Goal: Task Accomplishment & Management: Manage account settings

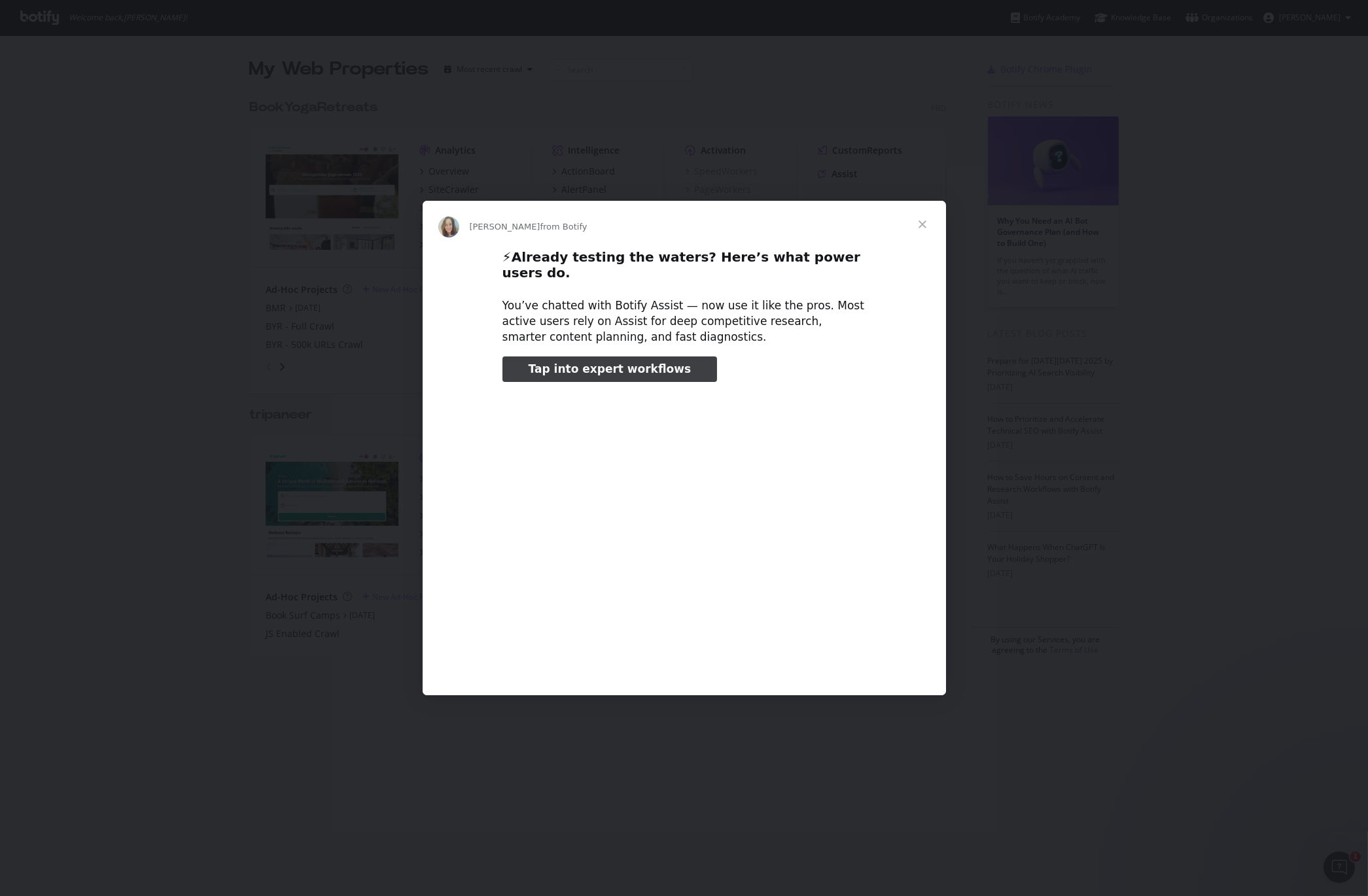
click at [923, 229] on span "Close" at bounding box center [923, 224] width 47 height 47
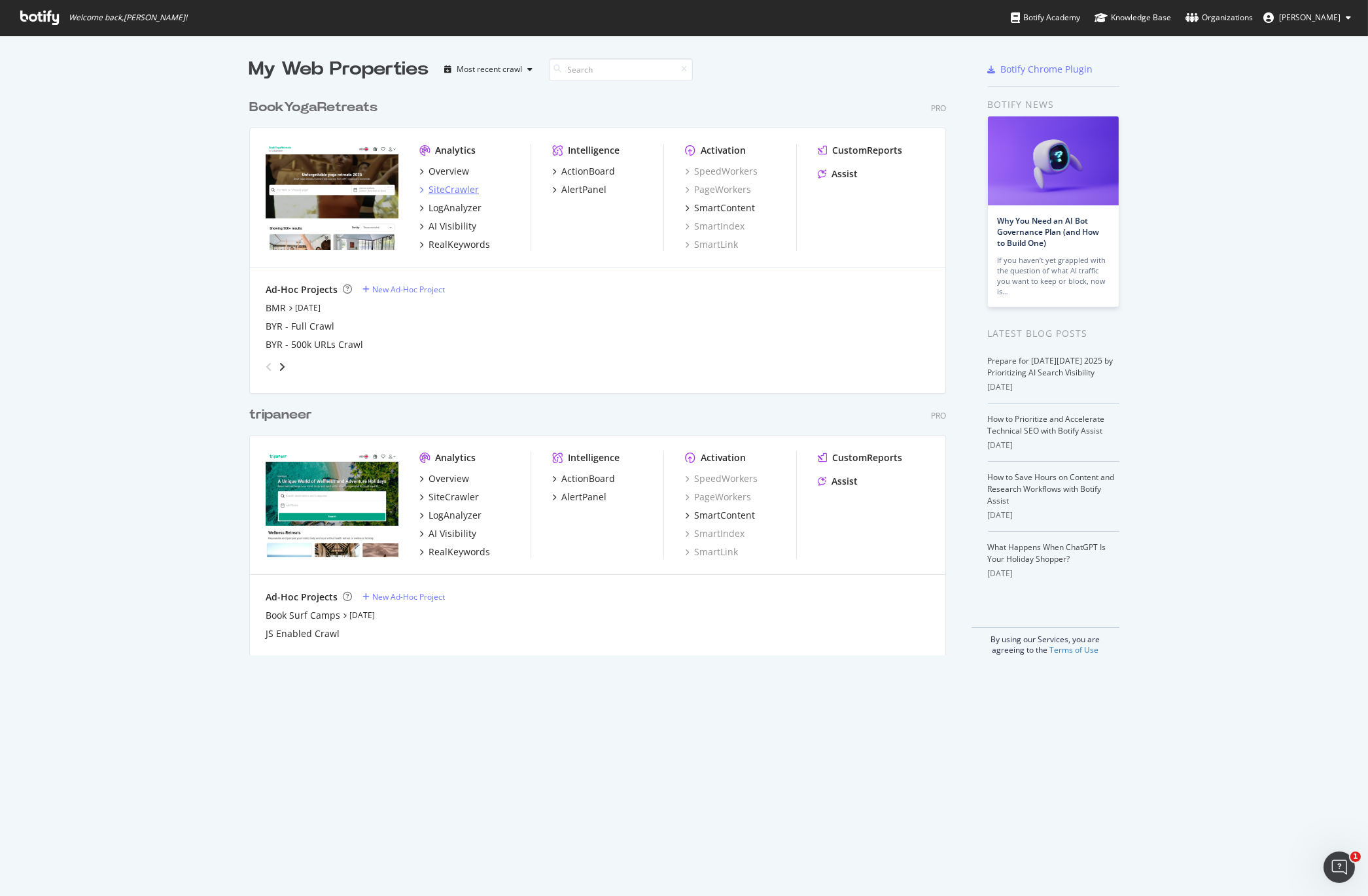
click at [449, 185] on div "SiteCrawler" at bounding box center [453, 190] width 51 height 13
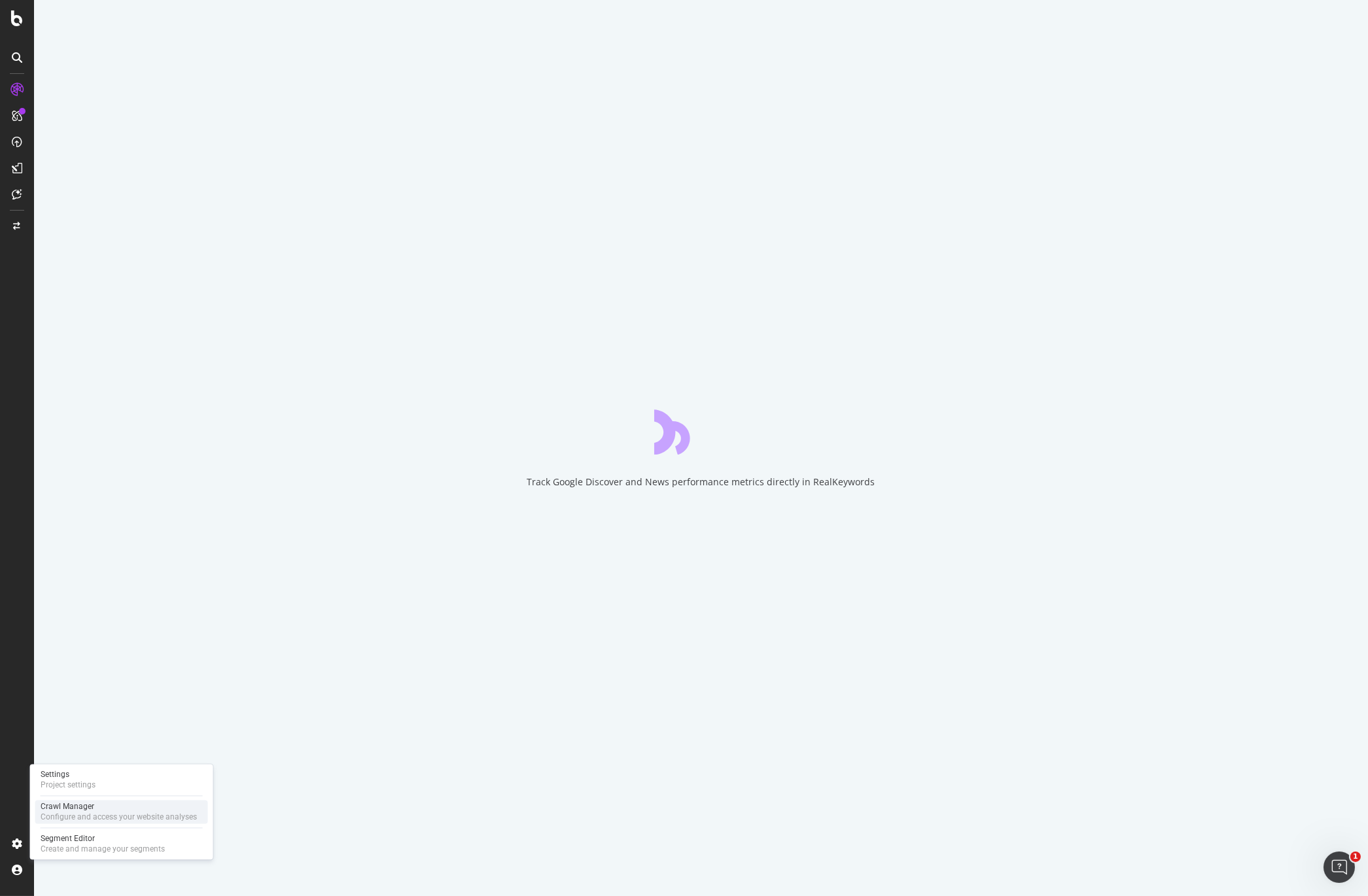
click at [89, 811] on div "Crawl Manager" at bounding box center [118, 806] width 156 height 10
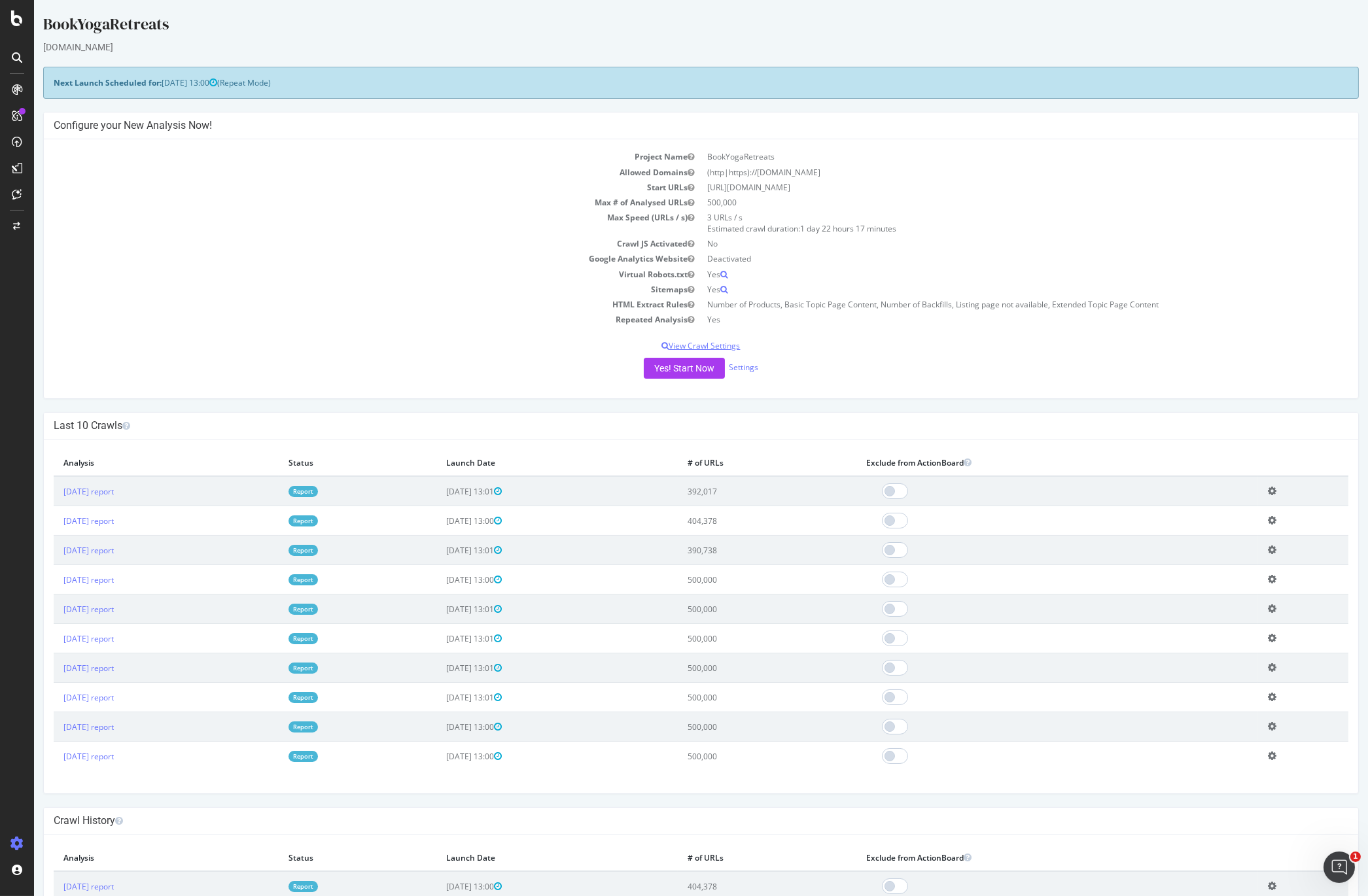
click at [689, 343] on p "View Crawl Settings" at bounding box center [701, 346] width 1295 height 11
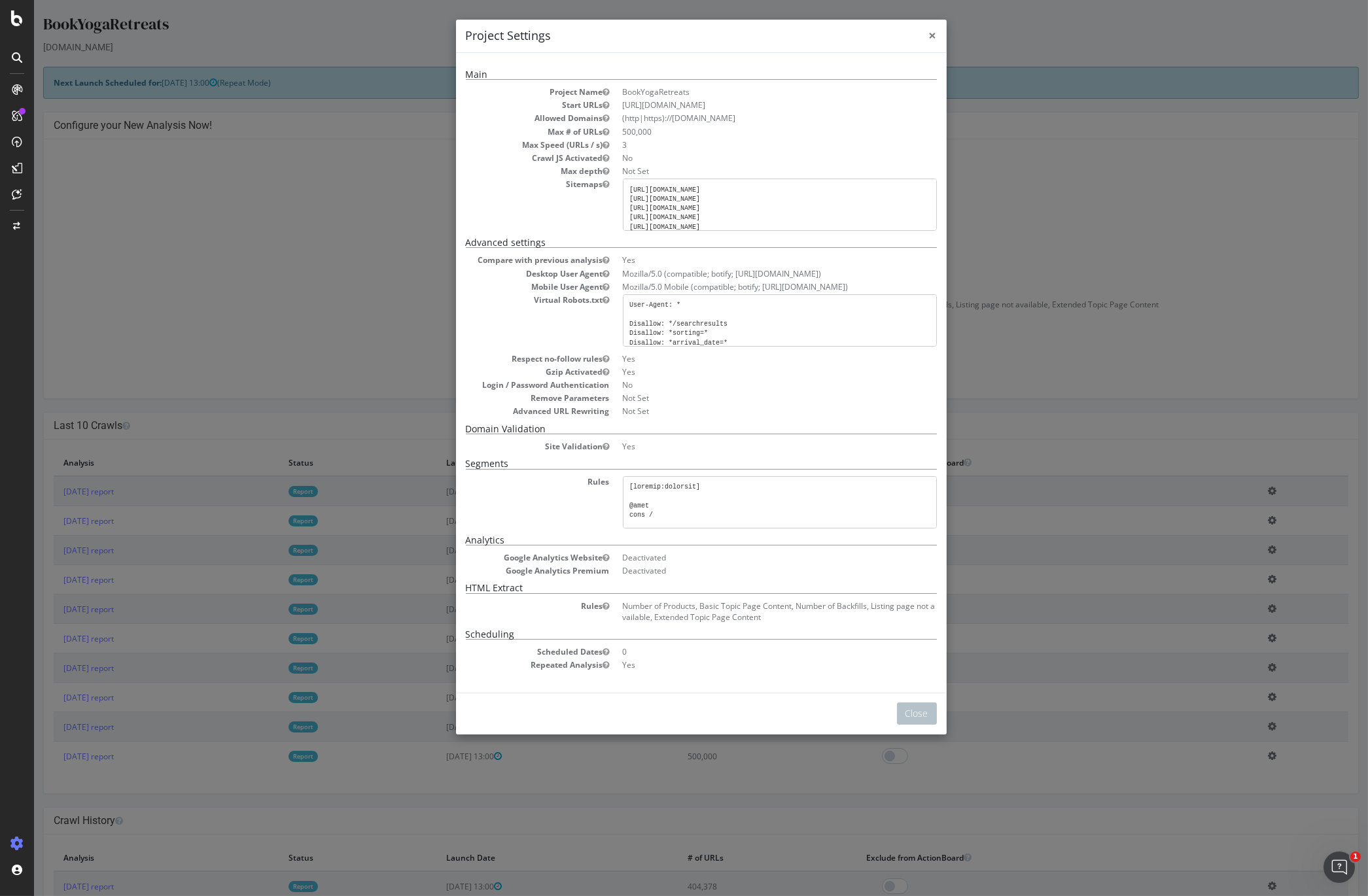
click at [931, 35] on span "×" at bounding box center [933, 36] width 8 height 19
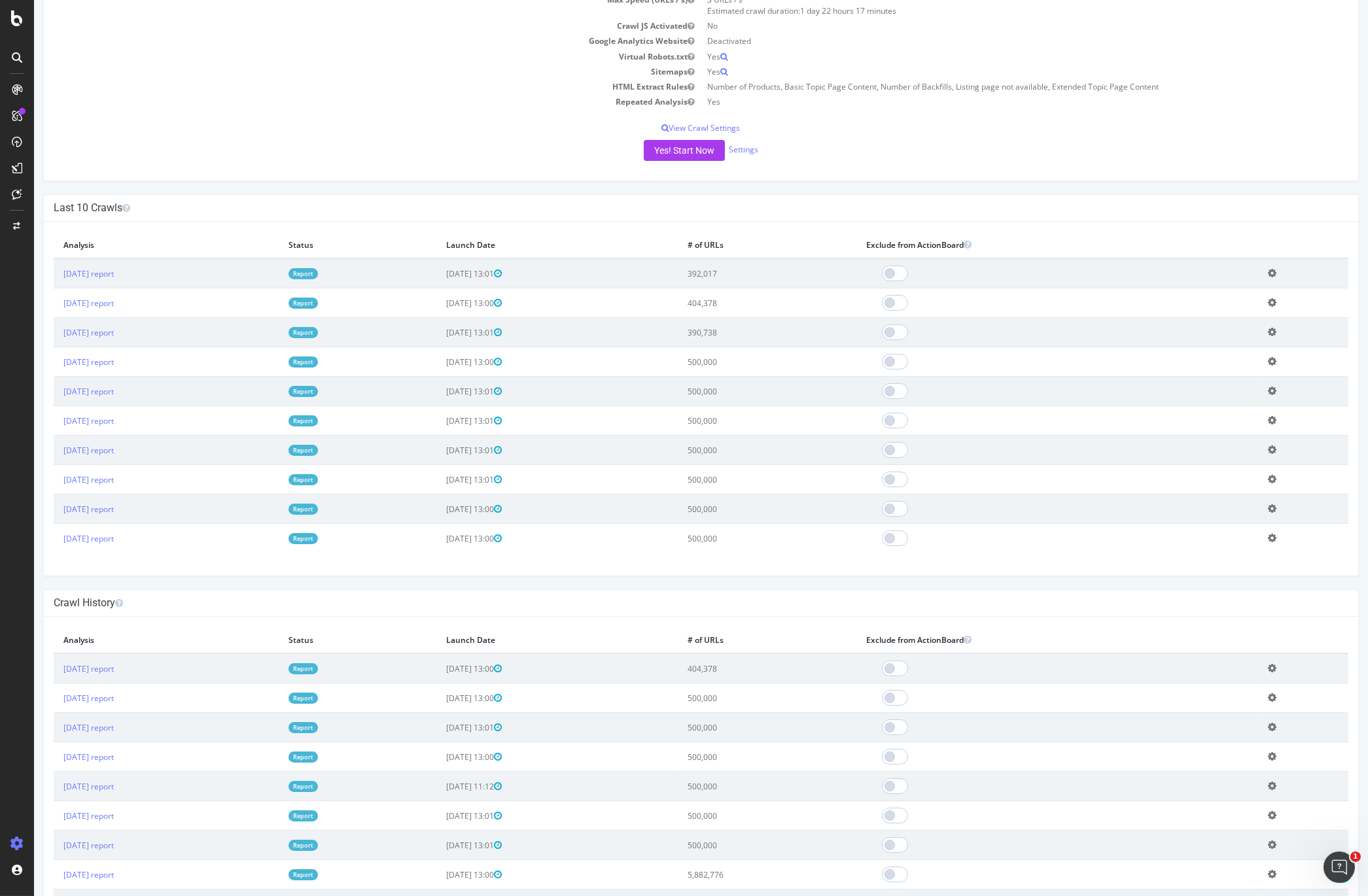
scroll to position [259, 0]
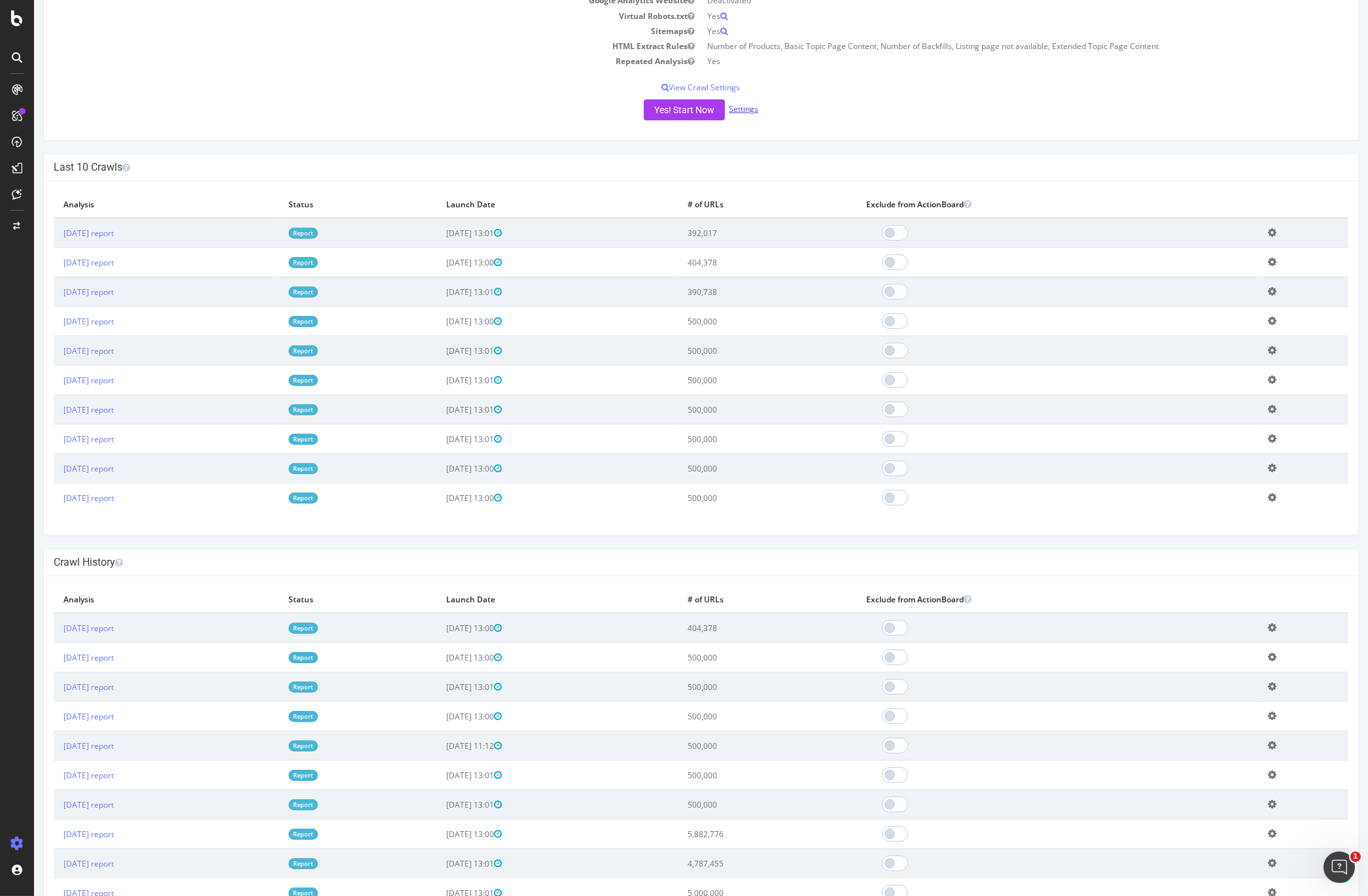
click at [742, 110] on link "Settings" at bounding box center [744, 109] width 30 height 11
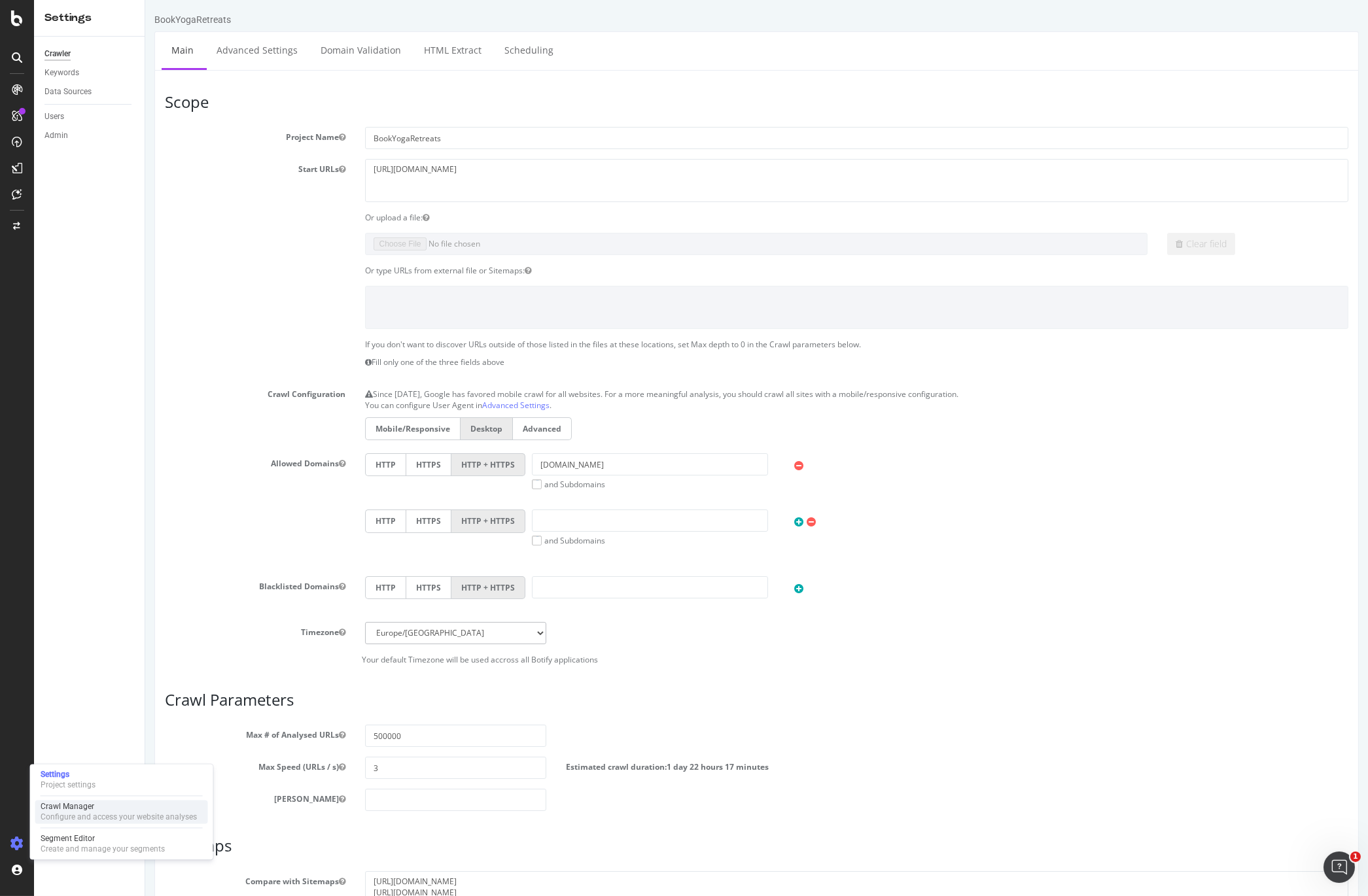
click at [68, 812] on div "Configure and access your website analyses" at bounding box center [118, 817] width 156 height 10
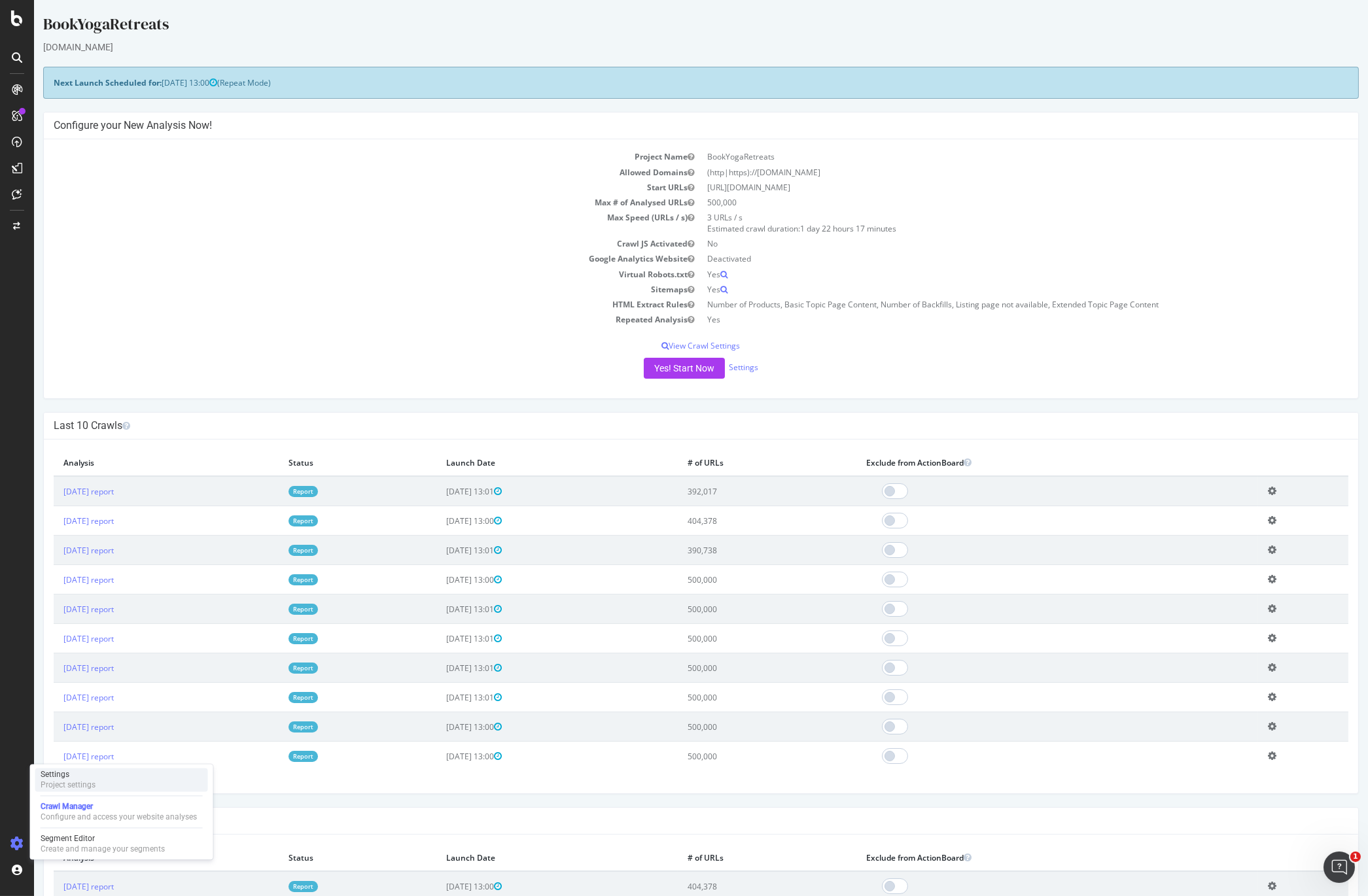
click at [76, 776] on div "Settings" at bounding box center [68, 774] width 55 height 10
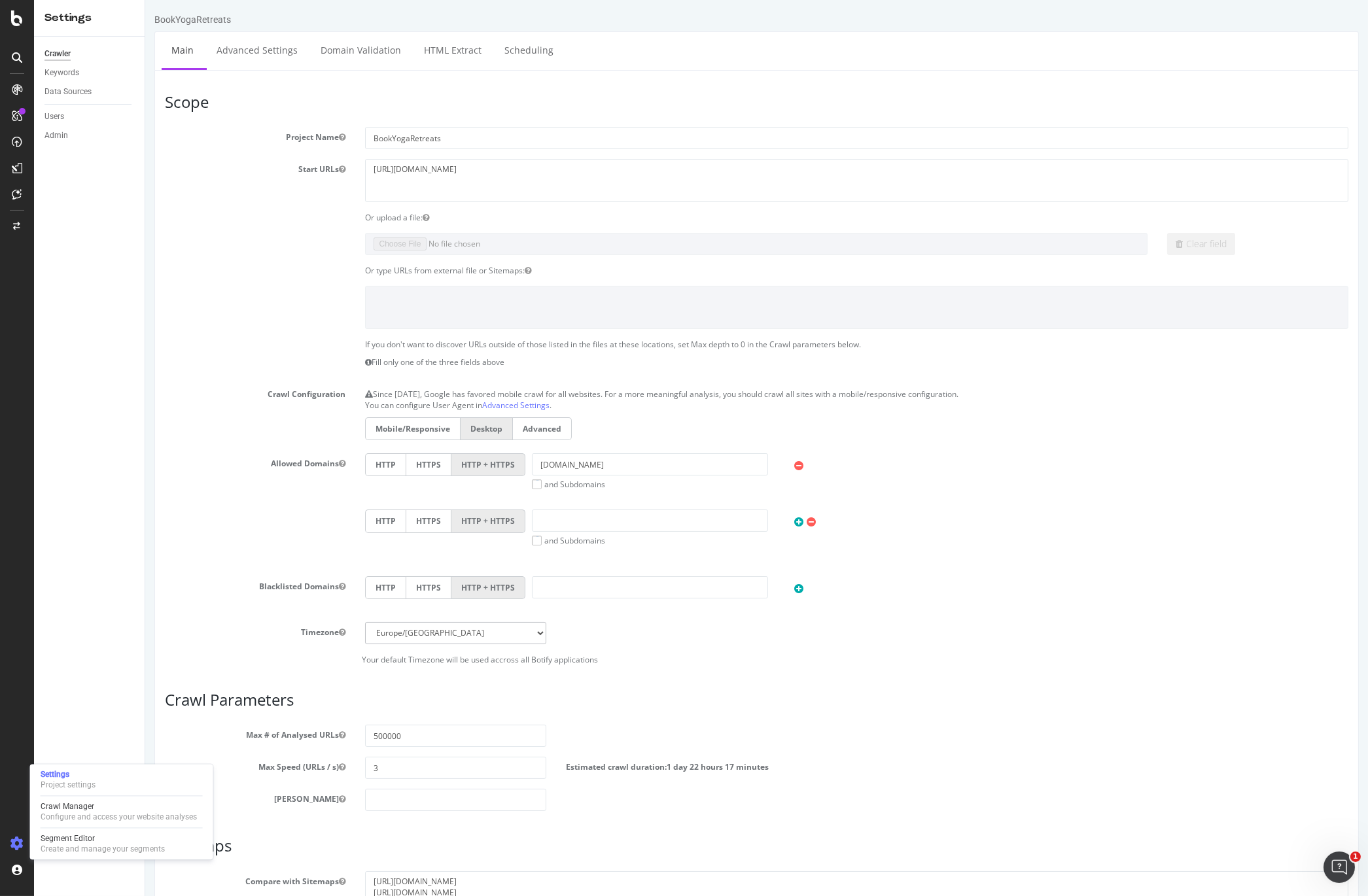
click at [15, 849] on icon at bounding box center [16, 844] width 13 height 13
click at [19, 19] on icon at bounding box center [16, 18] width 12 height 16
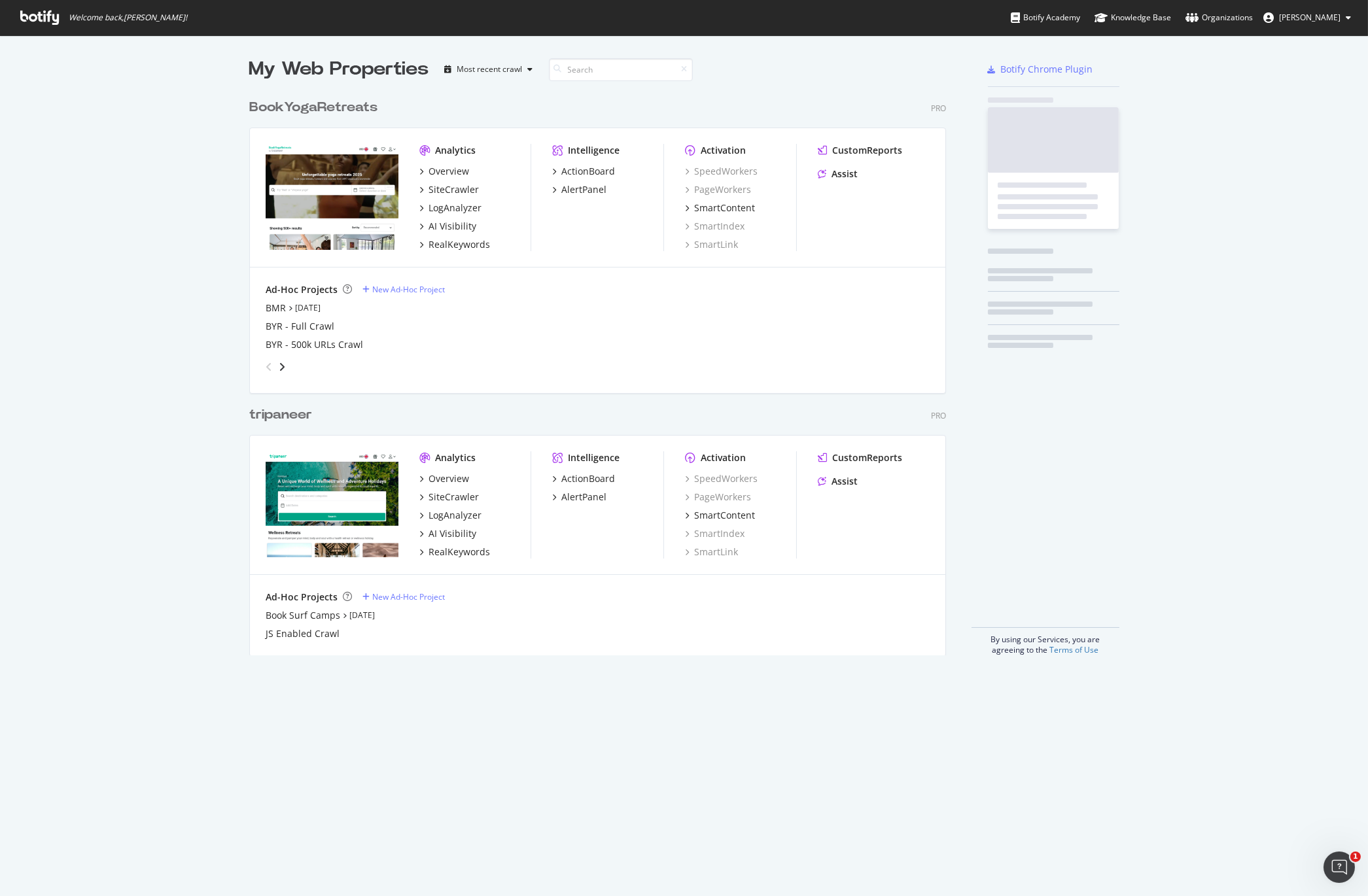
scroll to position [896, 1368]
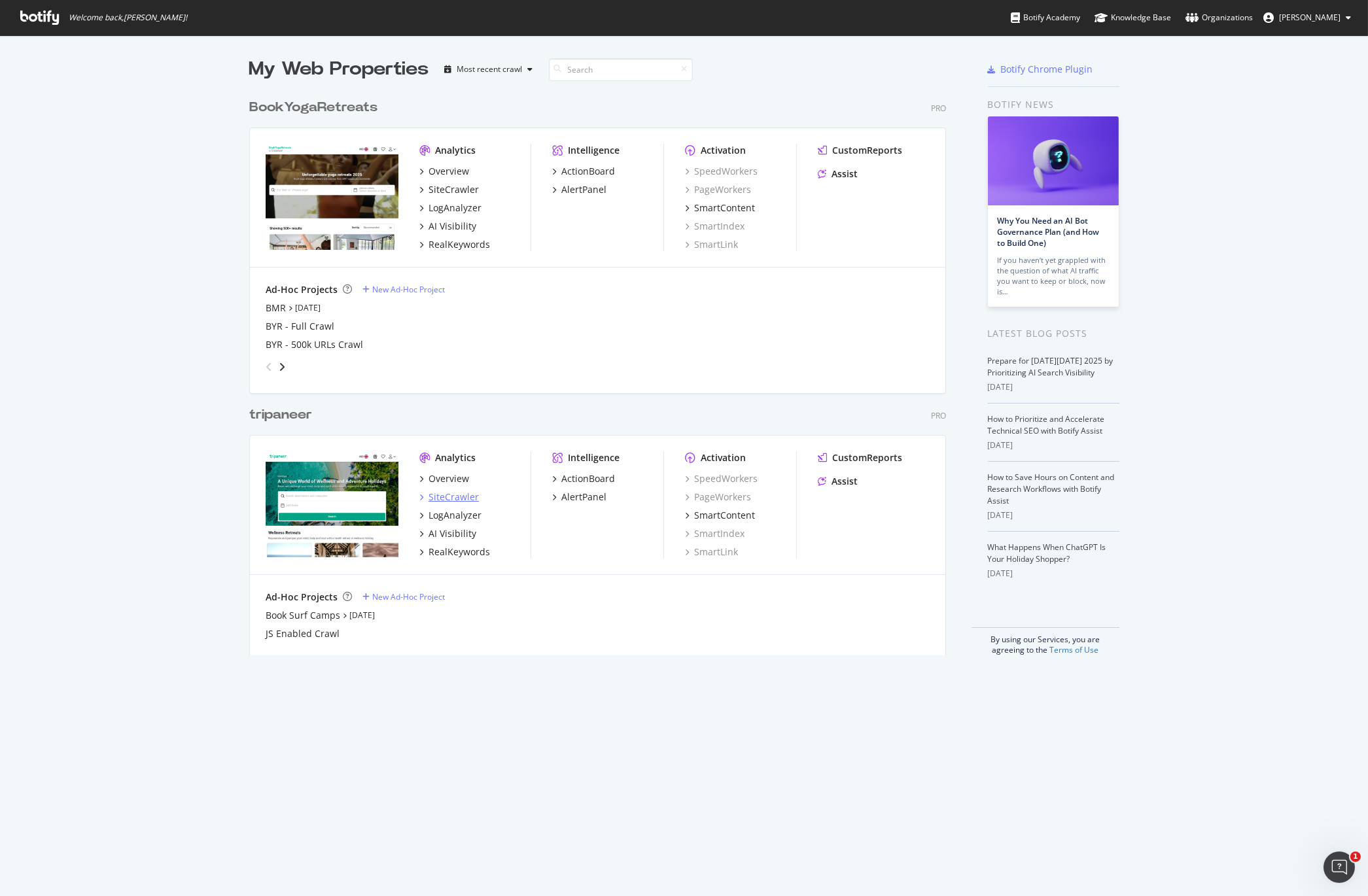
click at [450, 494] on div "SiteCrawler" at bounding box center [453, 497] width 51 height 13
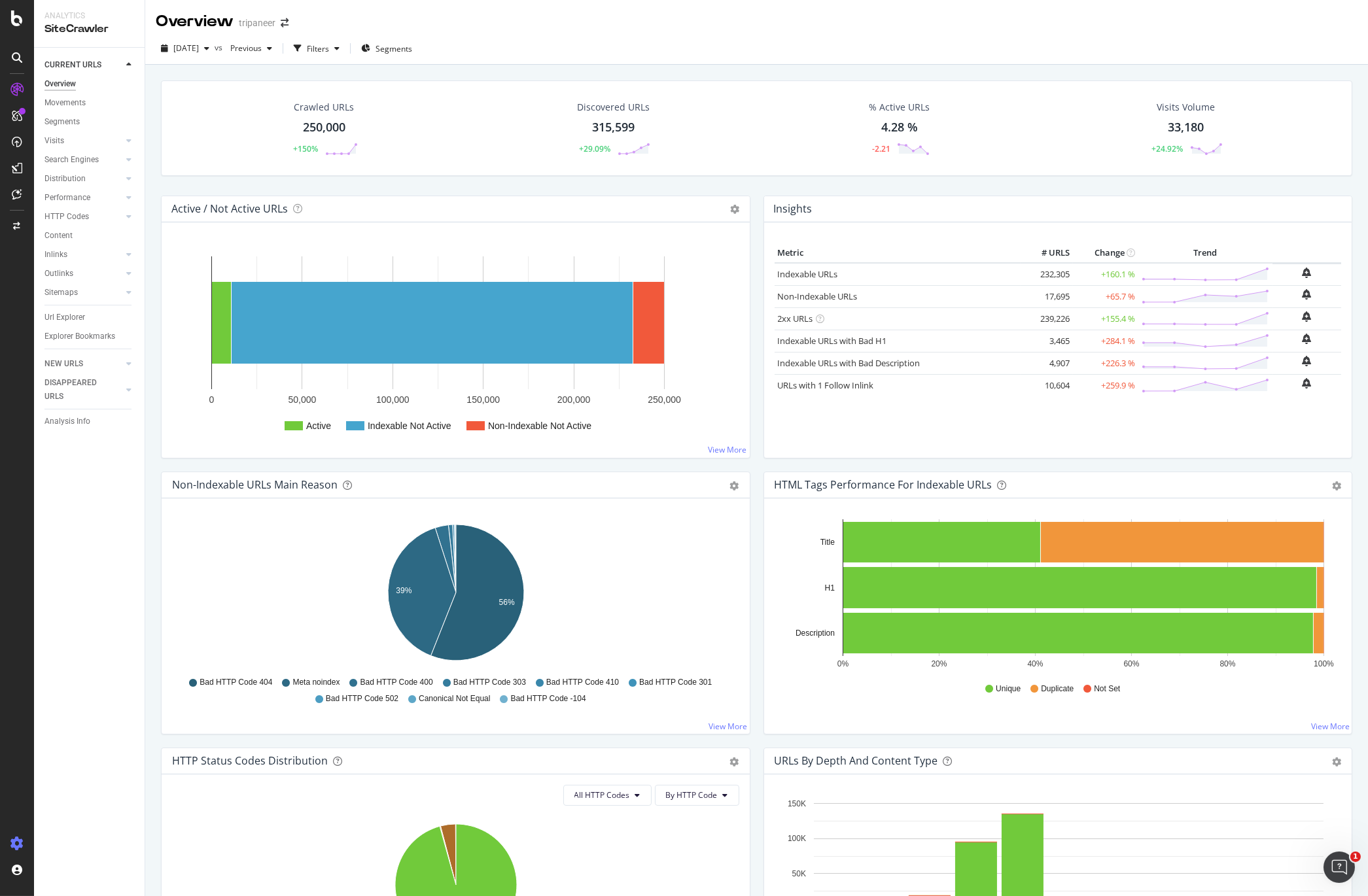
click at [19, 844] on icon at bounding box center [16, 844] width 13 height 13
click at [69, 785] on div "Project settings" at bounding box center [68, 784] width 55 height 10
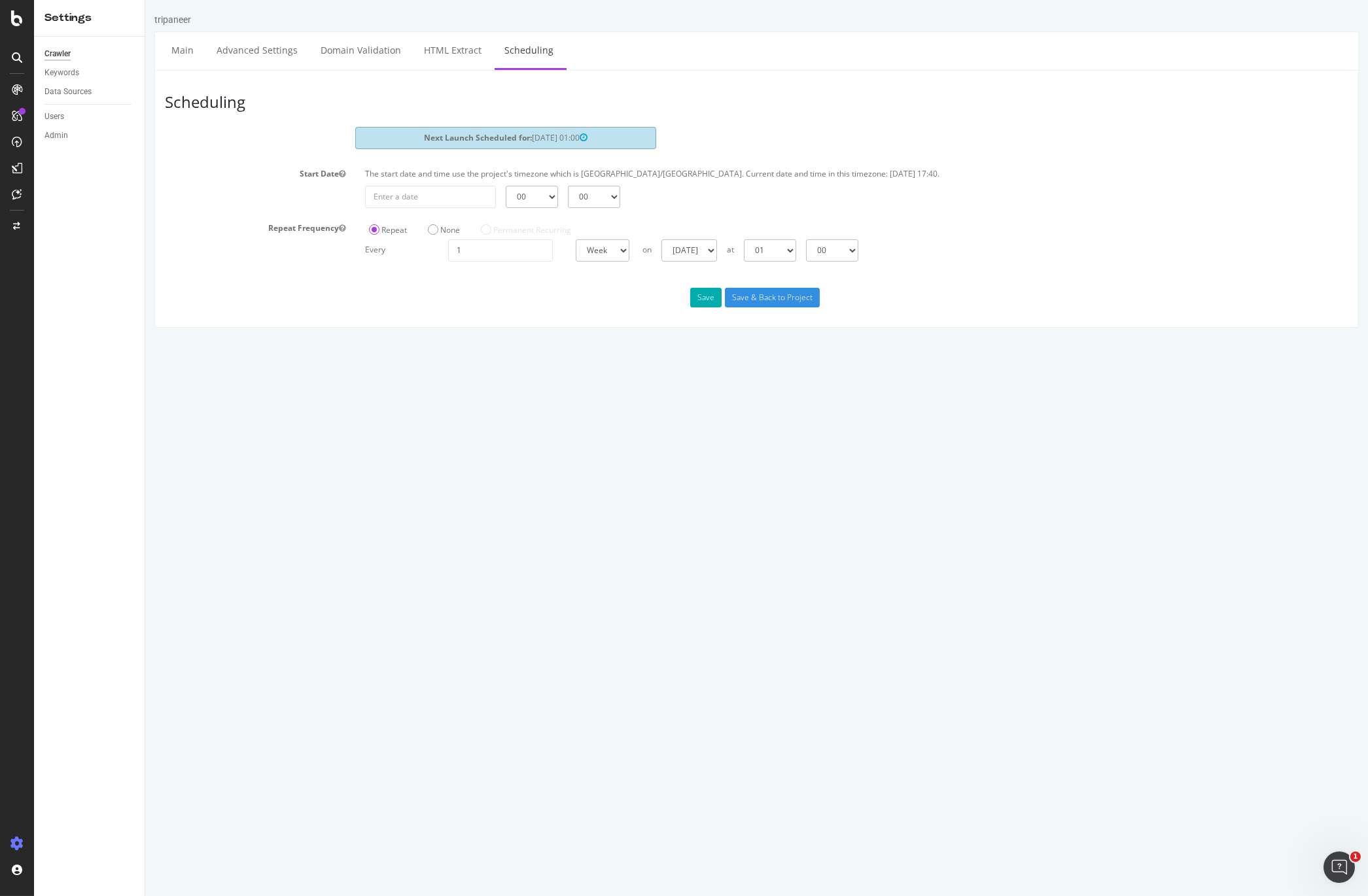
click at [705, 254] on select "[DATE] [DATE] [DATE] [DATE] [DATE] [DATE] [DATE]" at bounding box center [689, 250] width 56 height 23
click at [717, 249] on select "[DATE] [DATE] [DATE] [DATE] [DATE] [DATE] [DATE]" at bounding box center [689, 250] width 56 height 23
select select "4"
click at [661, 239] on select "[DATE] [DATE] [DATE] [DATE] [DATE] [DATE] [DATE]" at bounding box center [689, 250] width 56 height 23
click at [708, 298] on button "Save" at bounding box center [705, 297] width 31 height 19
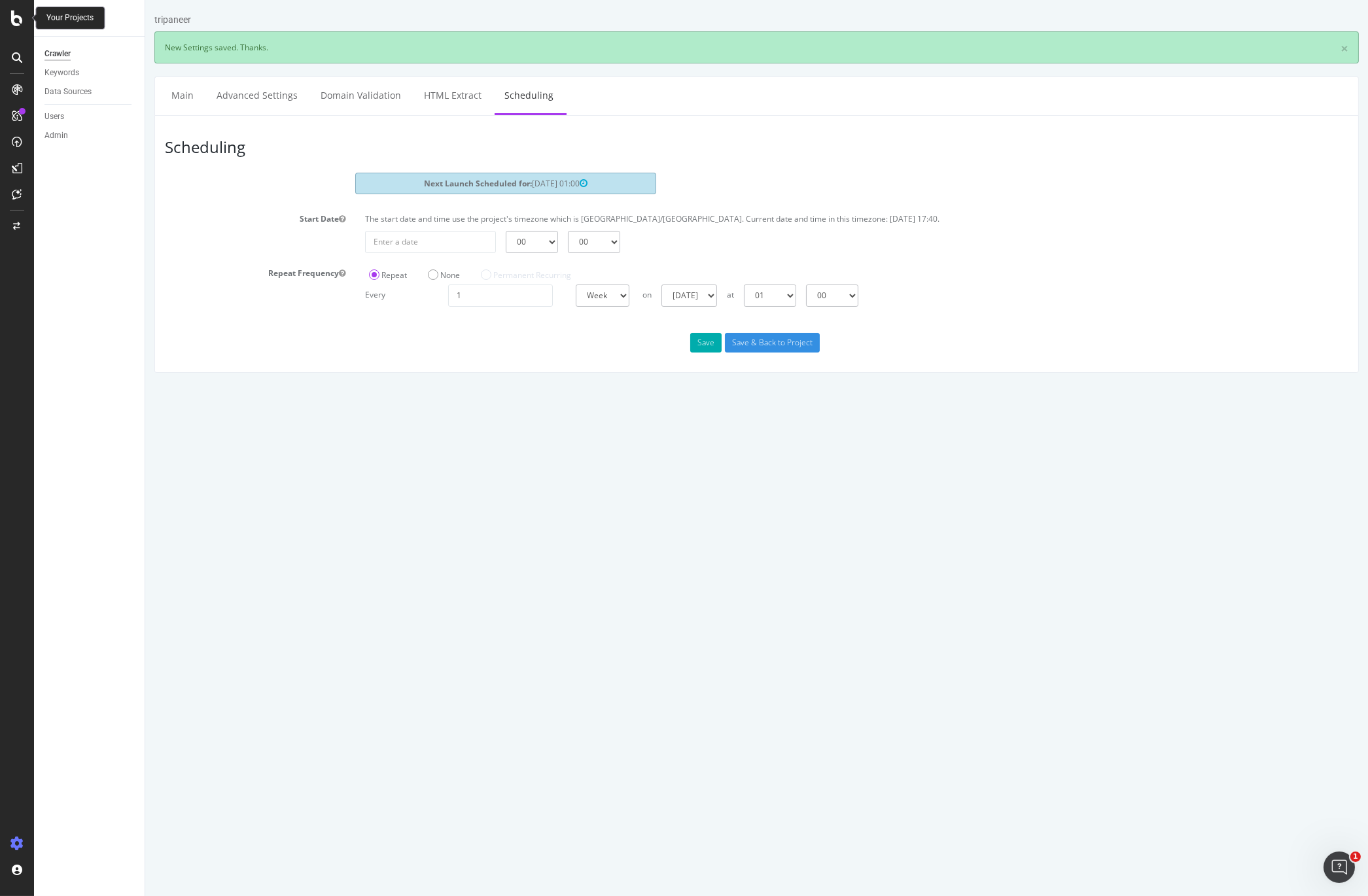
click at [23, 20] on div at bounding box center [17, 18] width 31 height 16
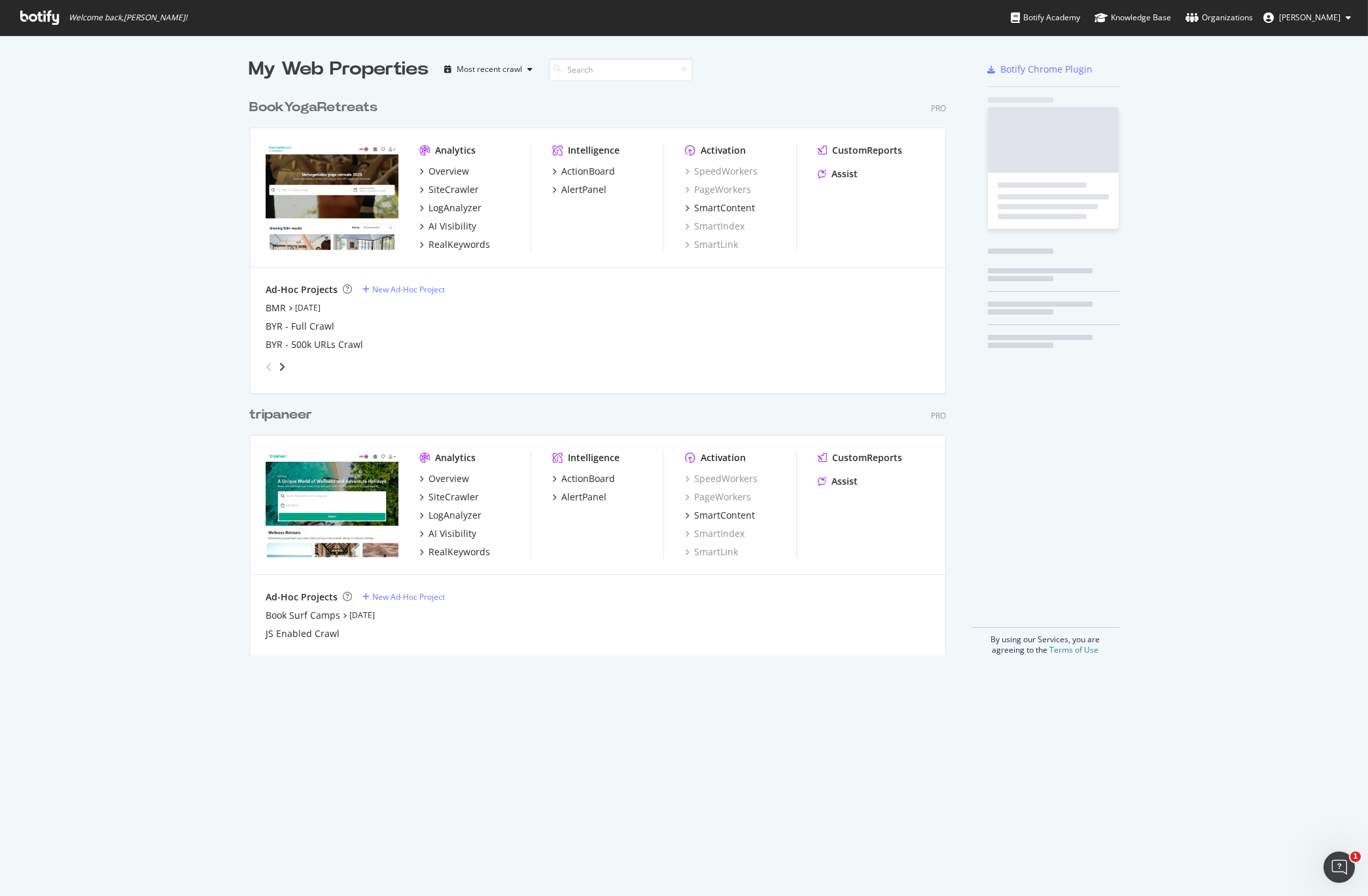
scroll to position [896, 1368]
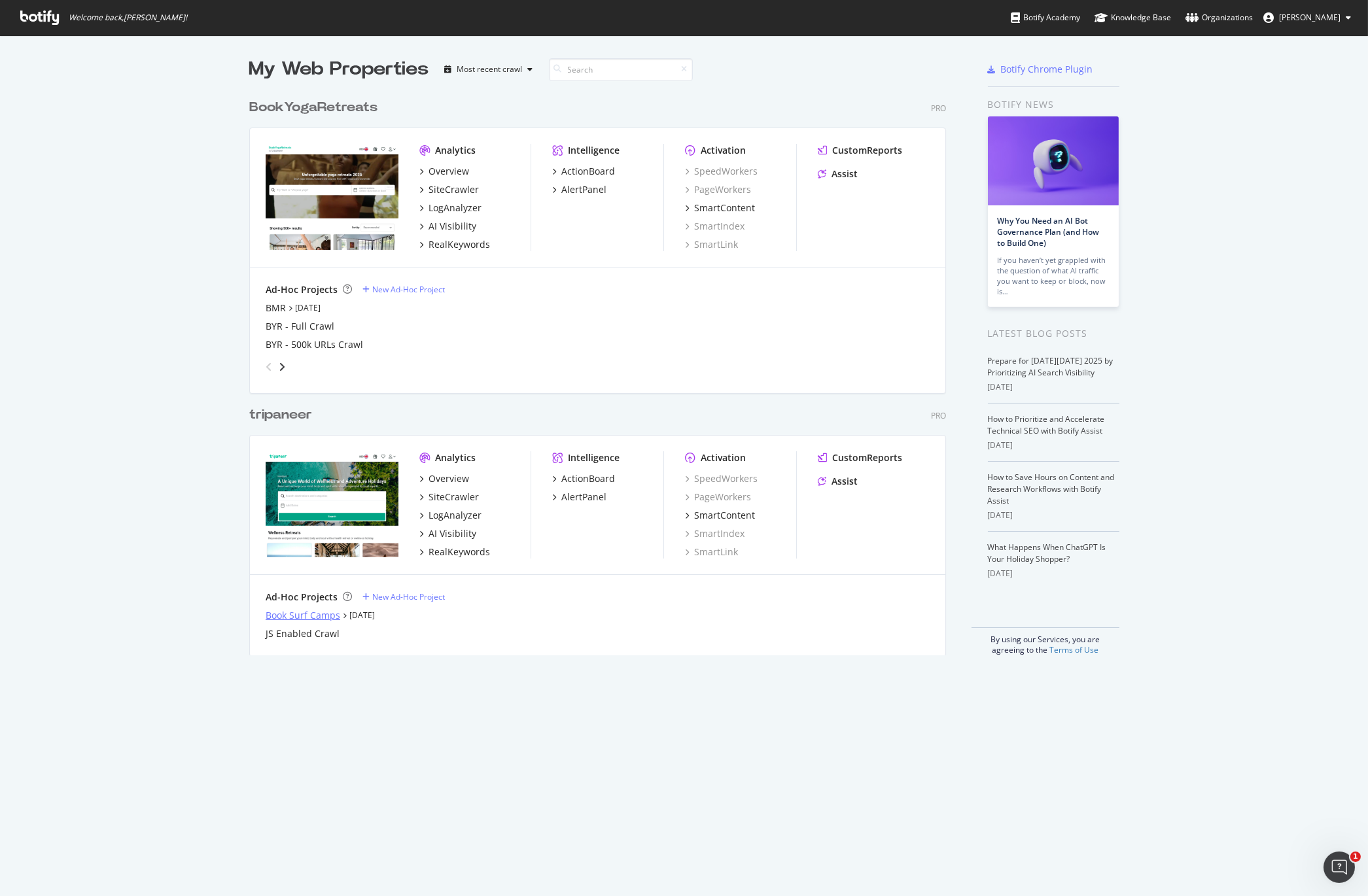
click at [312, 618] on div "Book Surf Camps" at bounding box center [303, 615] width 75 height 13
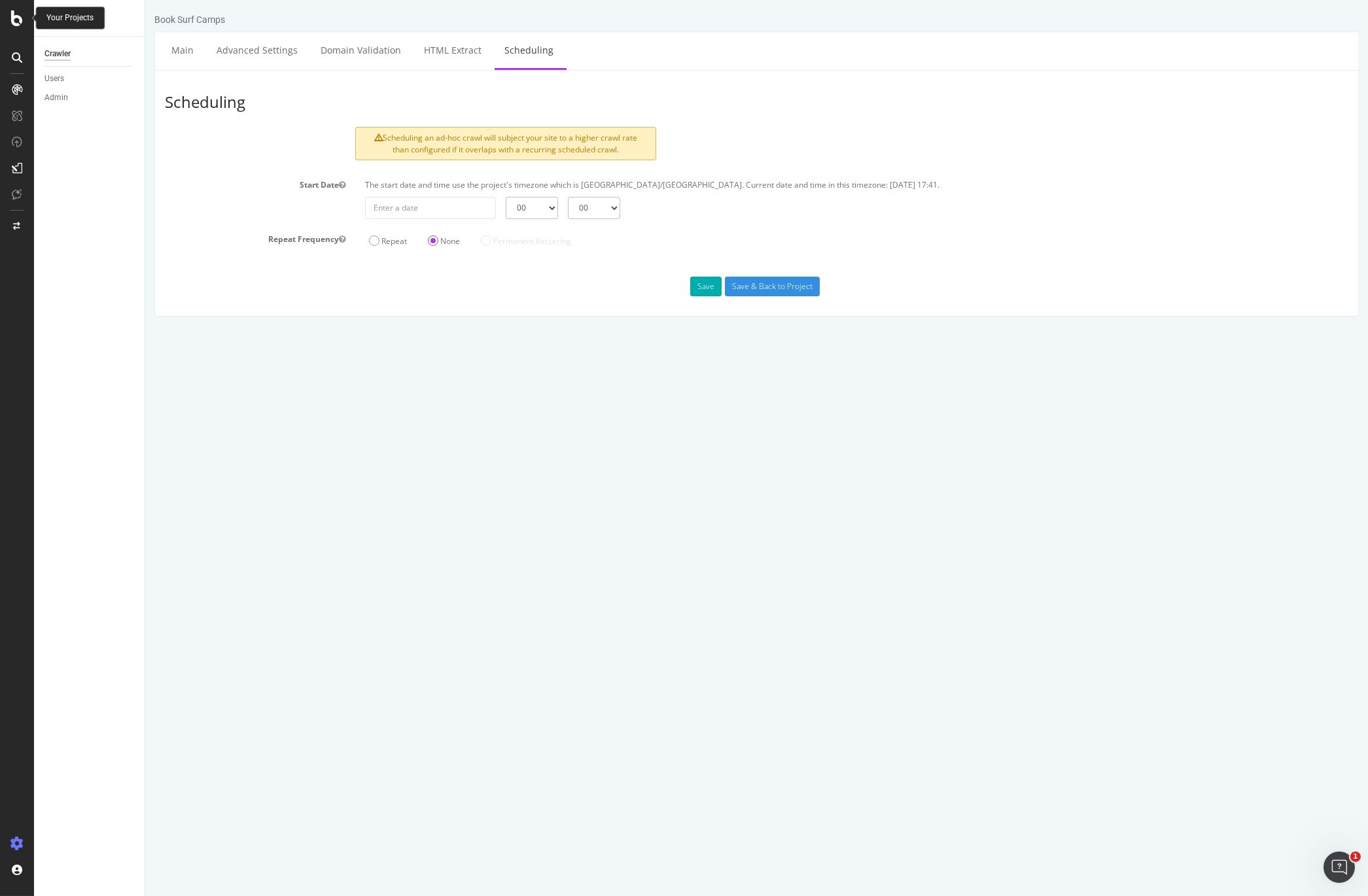
click at [11, 22] on icon at bounding box center [16, 18] width 12 height 16
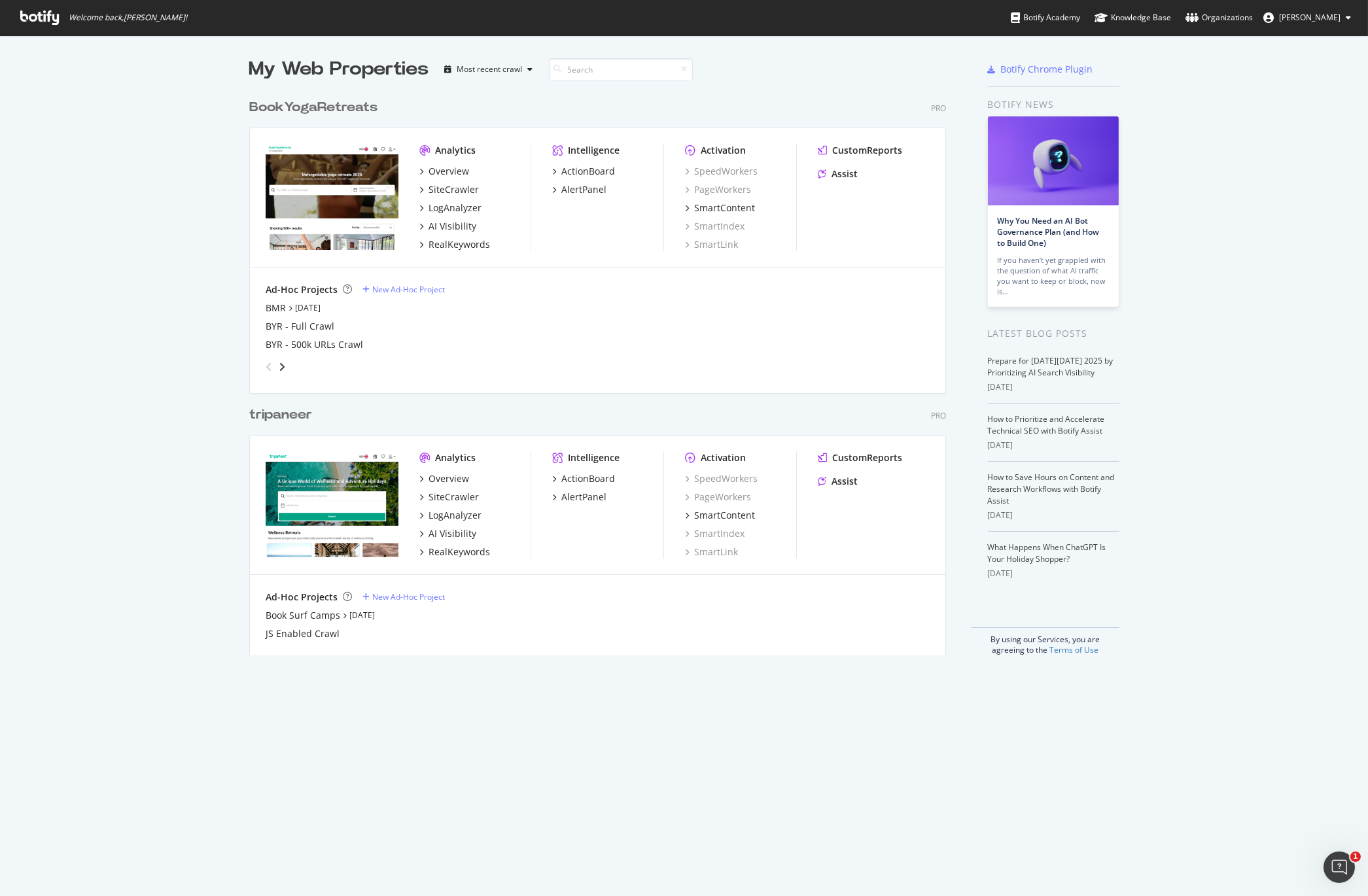
scroll to position [896, 1368]
click at [283, 366] on icon "angle-right" at bounding box center [282, 367] width 6 height 10
click at [289, 305] on div "Book All Safaris" at bounding box center [299, 308] width 68 height 13
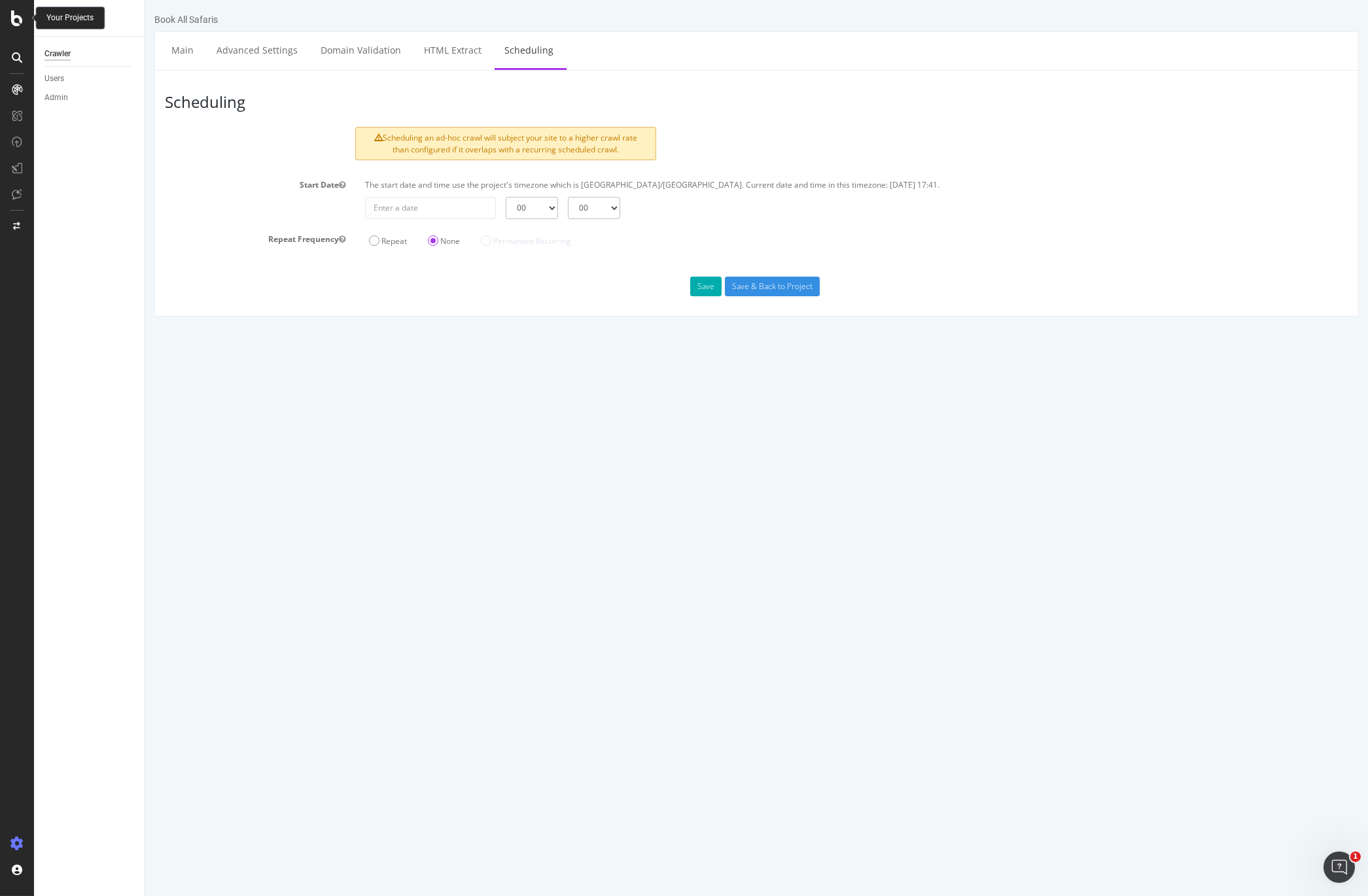
click at [18, 19] on icon at bounding box center [16, 18] width 12 height 16
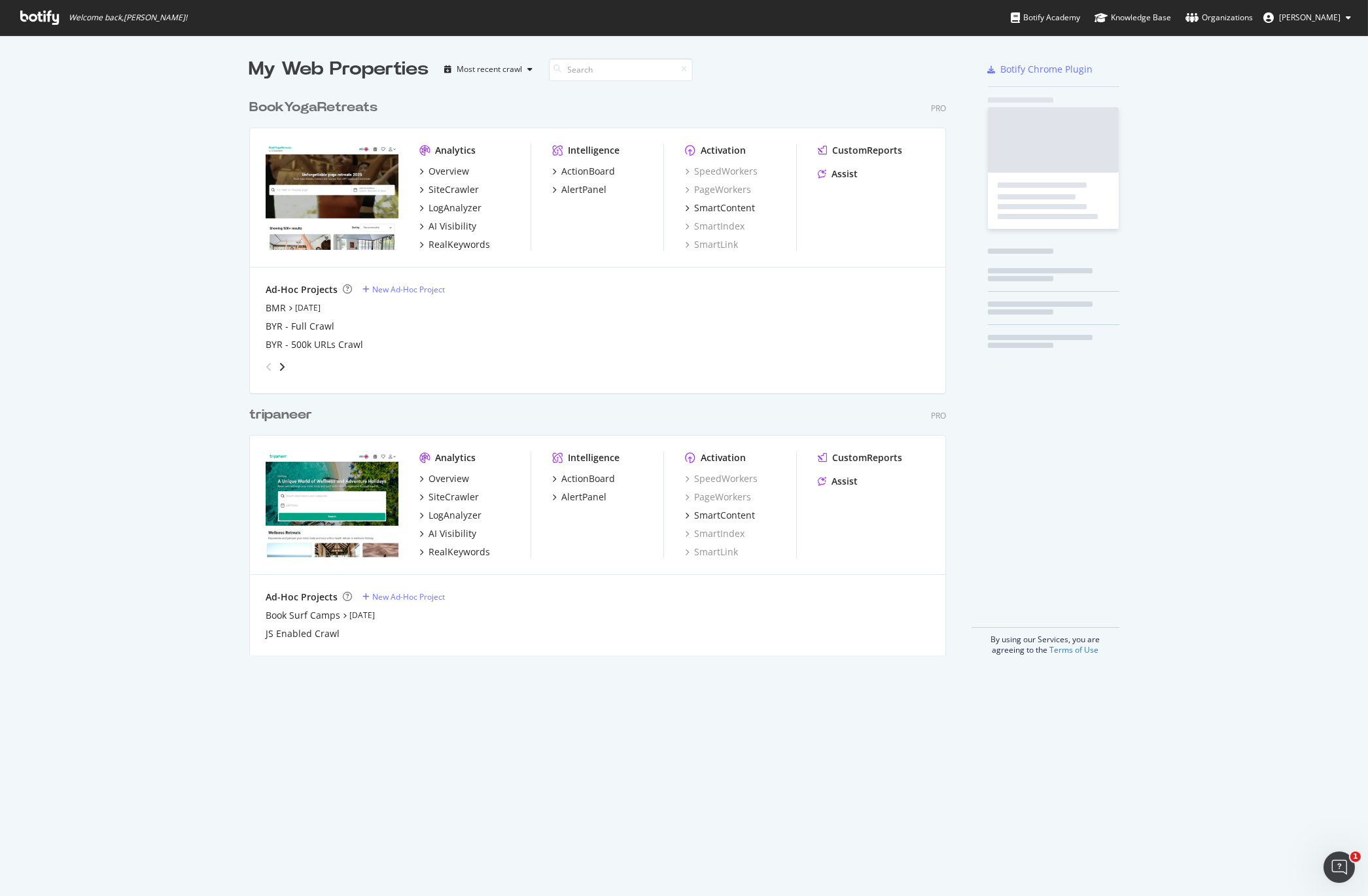
scroll to position [896, 1368]
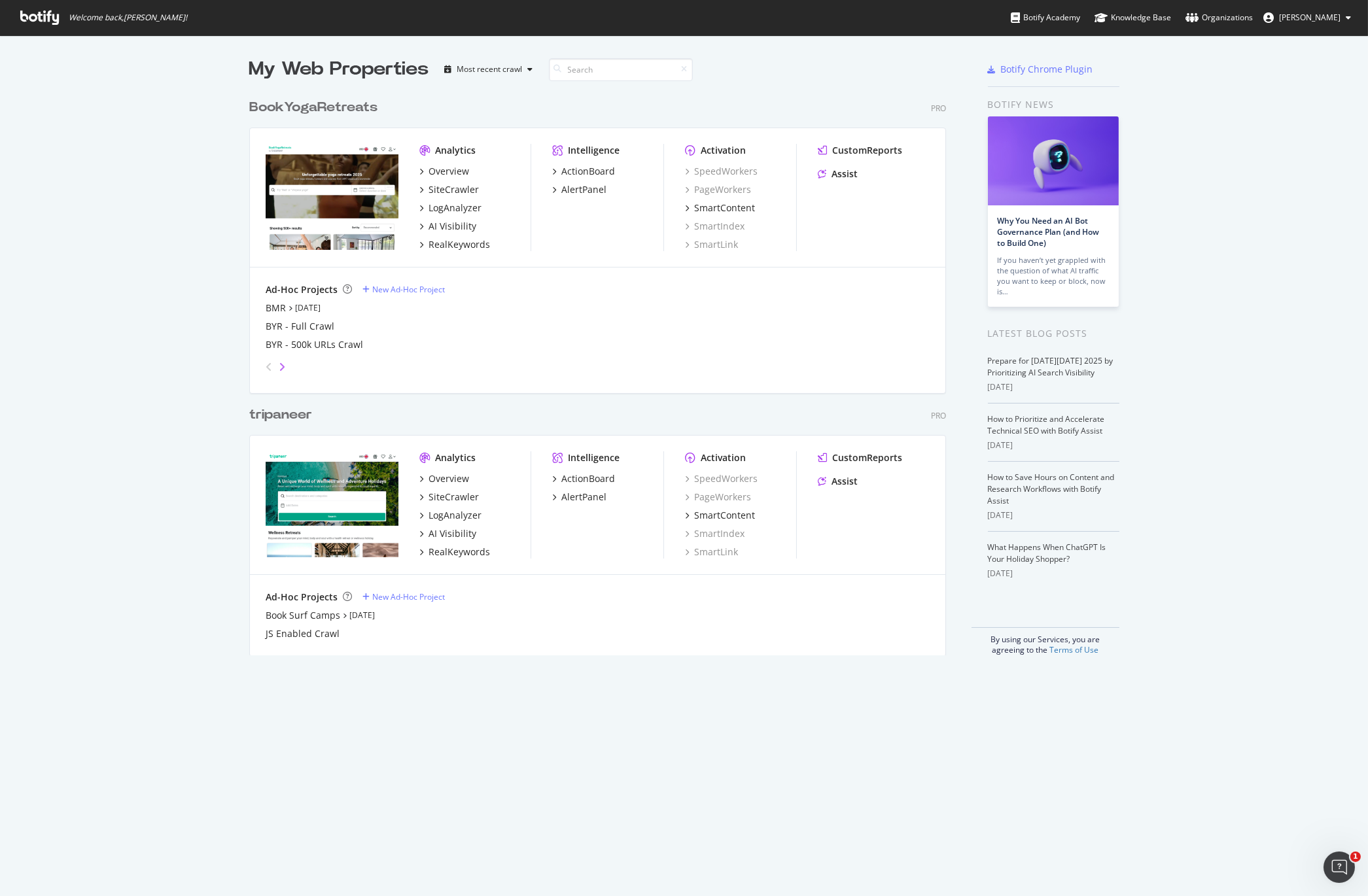
click at [284, 364] on icon "angle-right" at bounding box center [282, 367] width 6 height 10
click at [267, 364] on icon "angle-left" at bounding box center [269, 367] width 6 height 10
